Goal: Check status

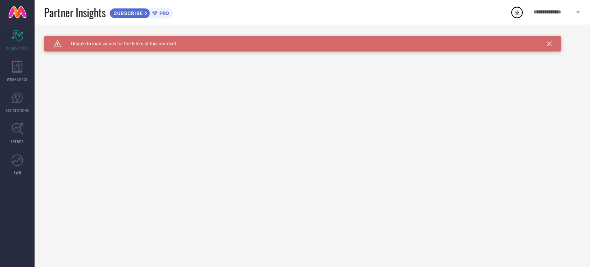
click at [156, 11] on icon at bounding box center [154, 13] width 5 height 5
